Goal: Task Accomplishment & Management: Manage account settings

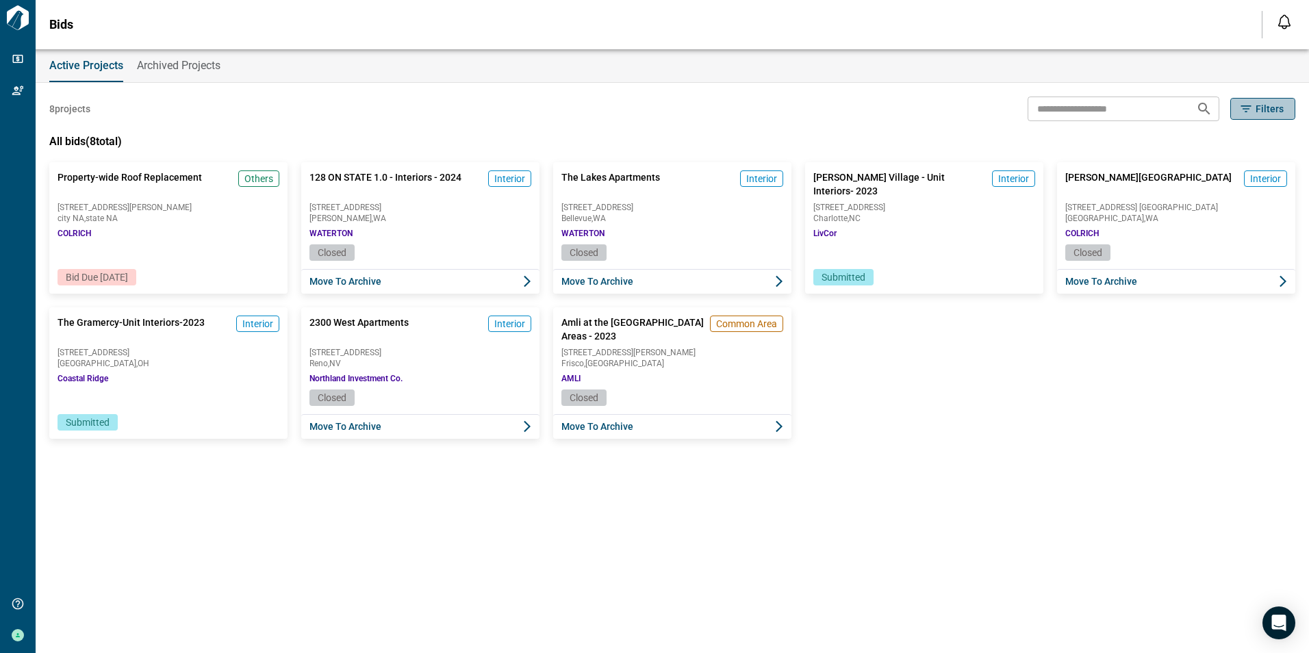
click at [1253, 108] on icon "button" at bounding box center [1247, 109] width 14 height 14
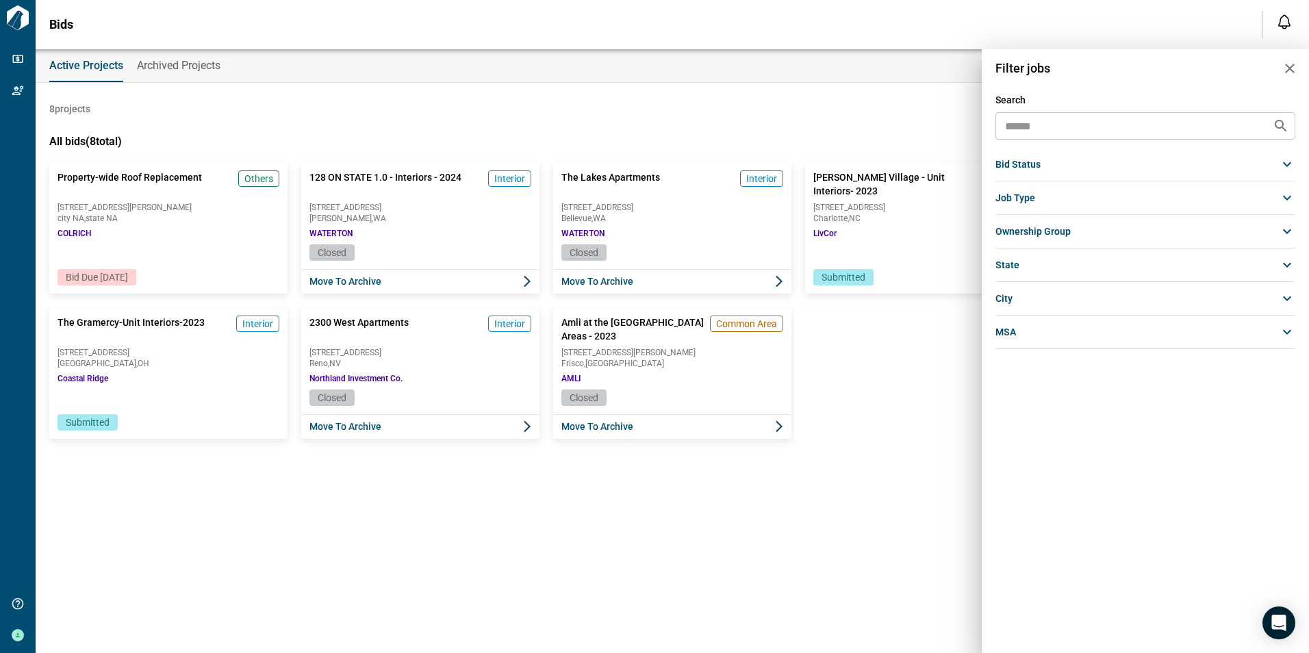
click at [888, 129] on div at bounding box center [654, 326] width 1309 height 653
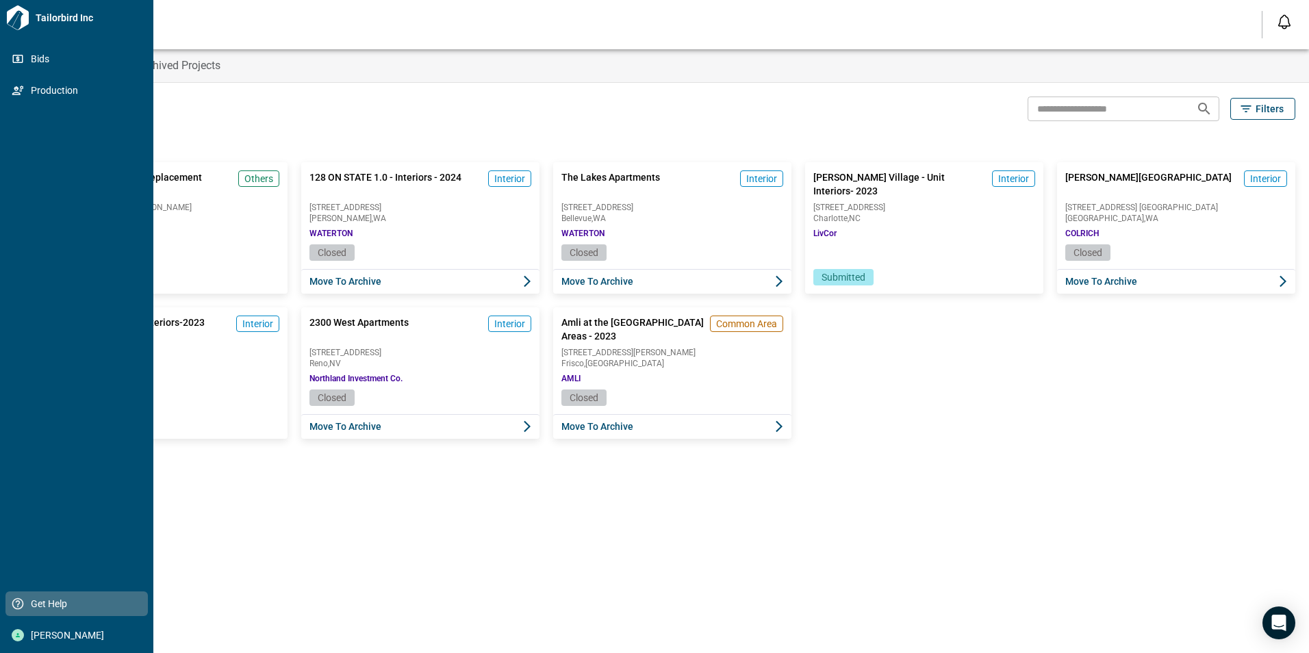
click at [45, 605] on span "Get Help" at bounding box center [79, 604] width 111 height 14
click at [46, 607] on span "Get Help" at bounding box center [79, 604] width 111 height 14
click at [48, 631] on span "[PERSON_NAME]" at bounding box center [79, 636] width 111 height 14
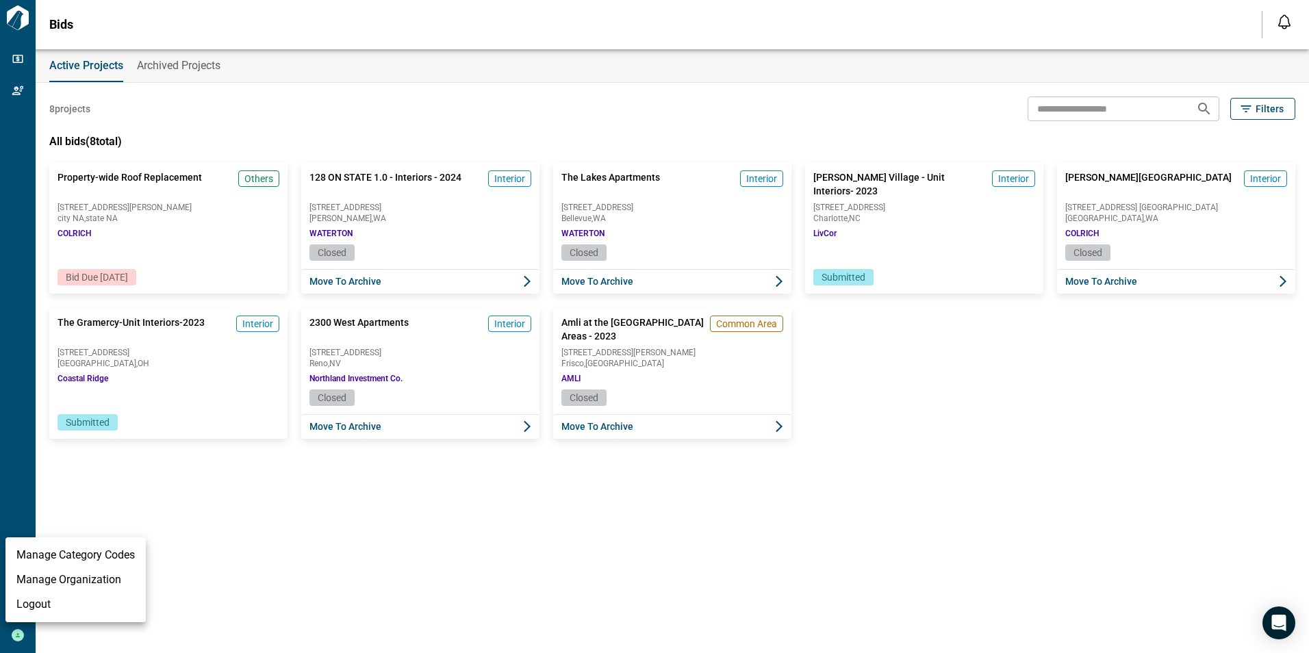
click at [92, 559] on li "Manage Category Codes" at bounding box center [75, 555] width 140 height 25
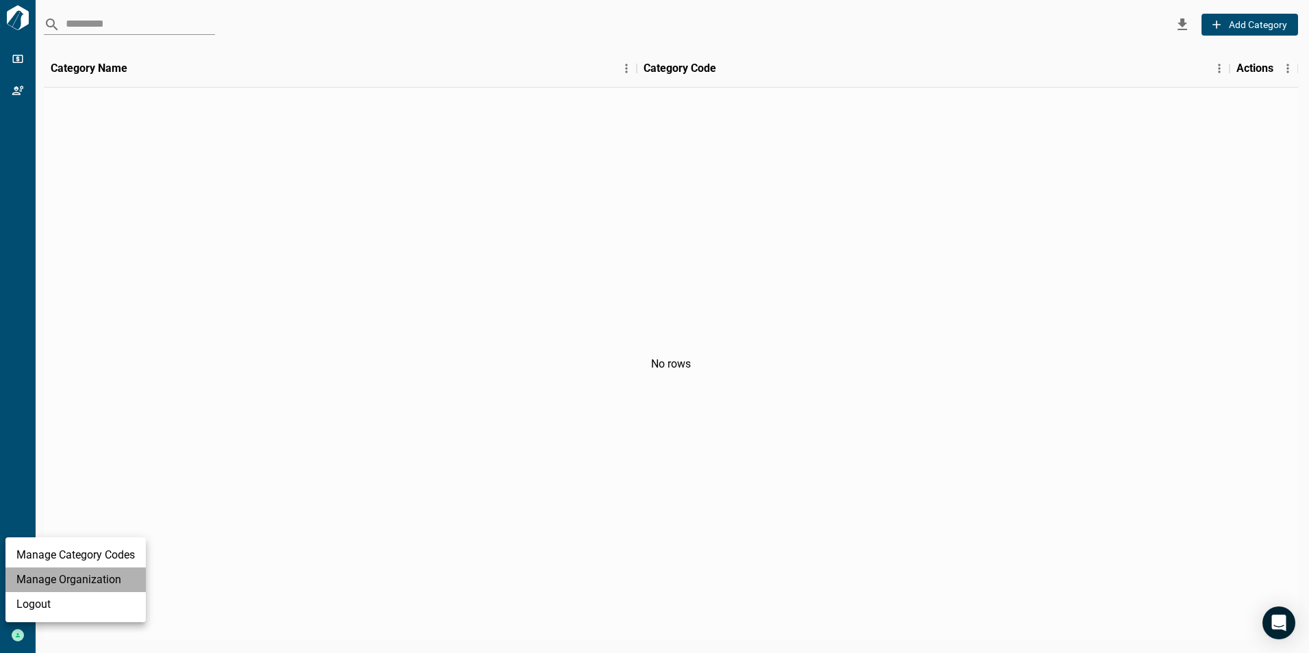
click at [47, 586] on li "Manage Organization" at bounding box center [75, 580] width 140 height 25
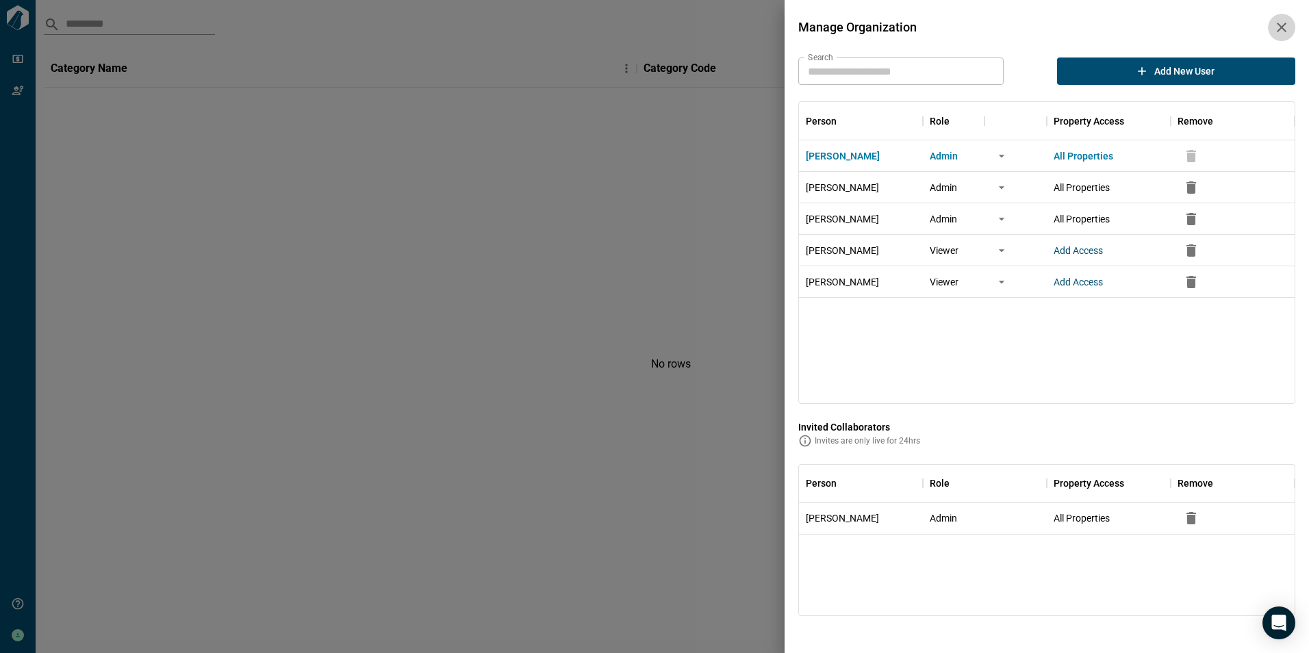
click at [1282, 14] on button "button" at bounding box center [1281, 27] width 27 height 27
